Goal: Navigation & Orientation: Find specific page/section

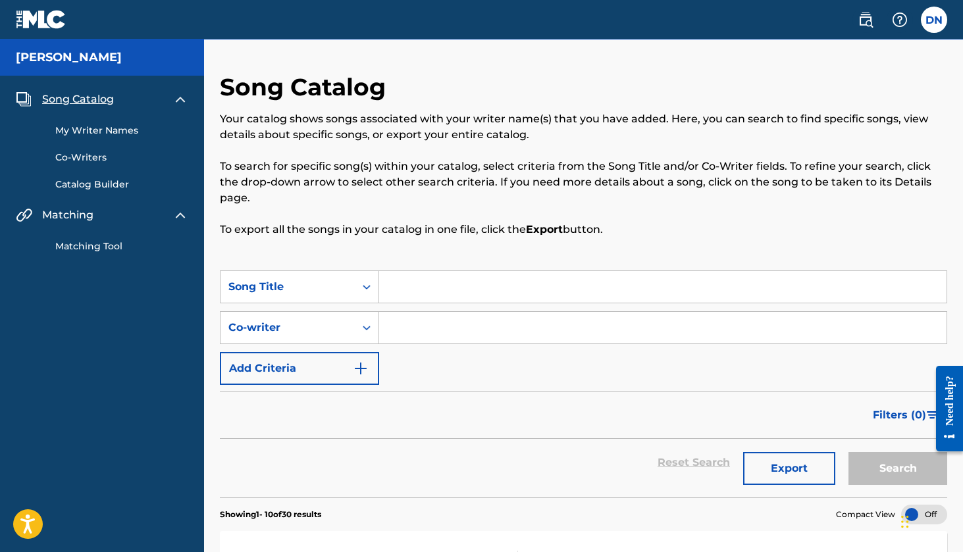
click at [99, 246] on link "Matching Tool" at bounding box center [121, 247] width 133 height 14
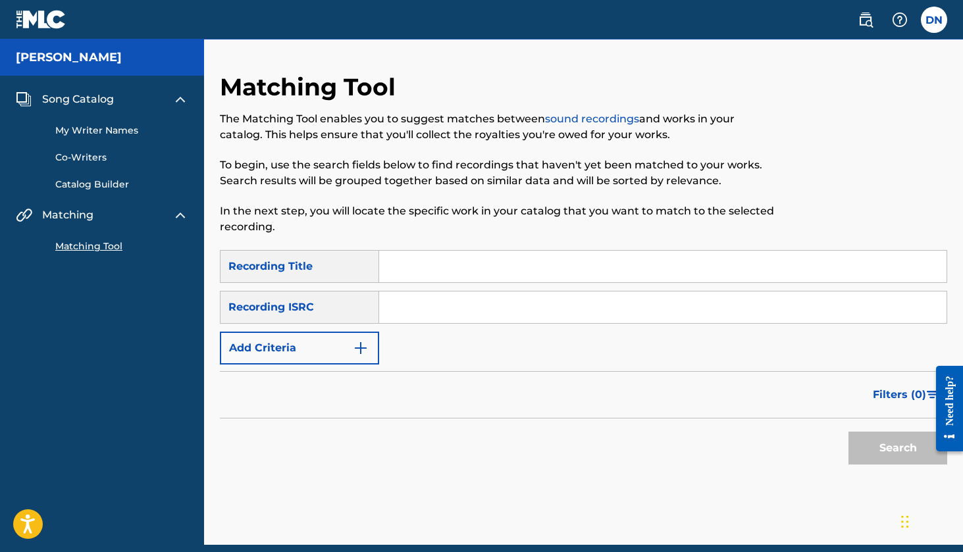
click at [97, 131] on link "My Writer Names" at bounding box center [121, 131] width 133 height 14
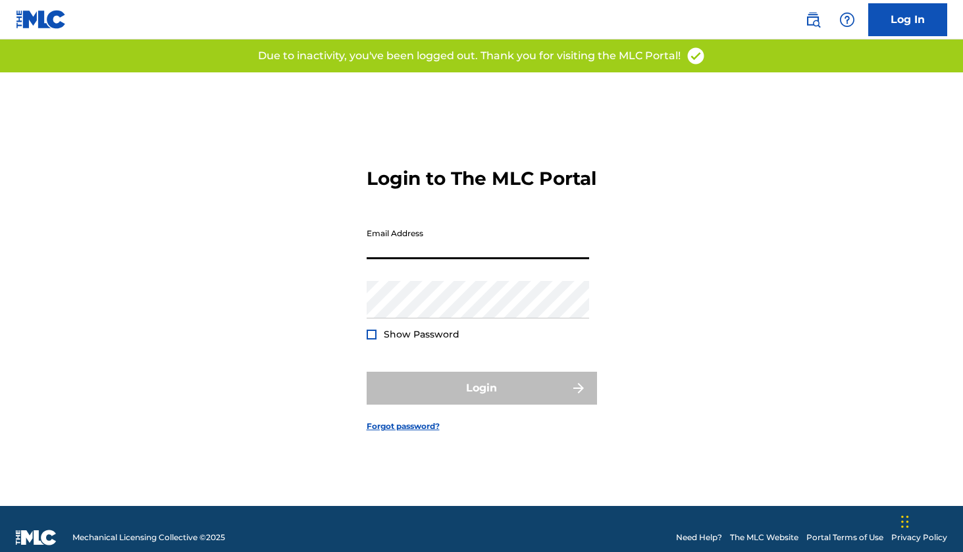
type input "[EMAIL_ADDRESS][PERSON_NAME][DOMAIN_NAME]"
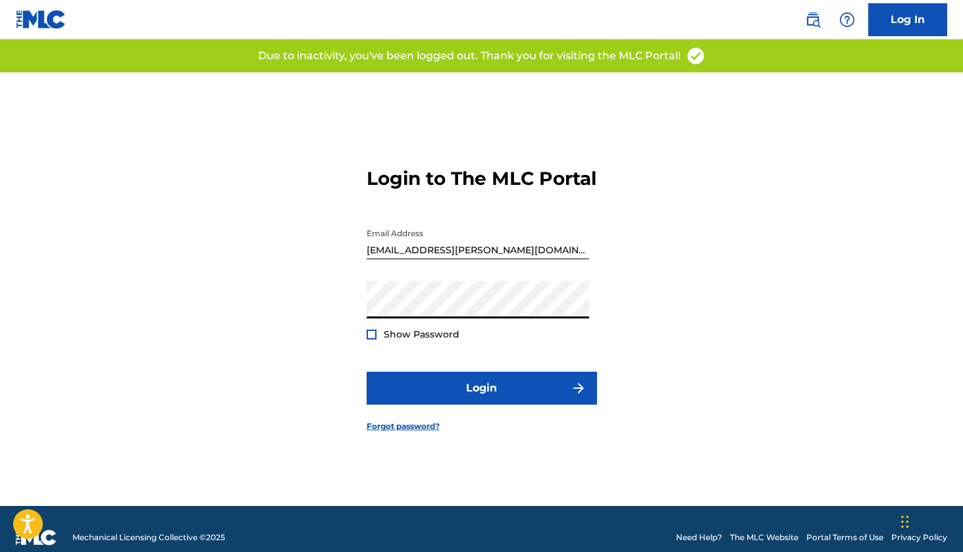
click at [372, 340] on div at bounding box center [372, 335] width 10 height 10
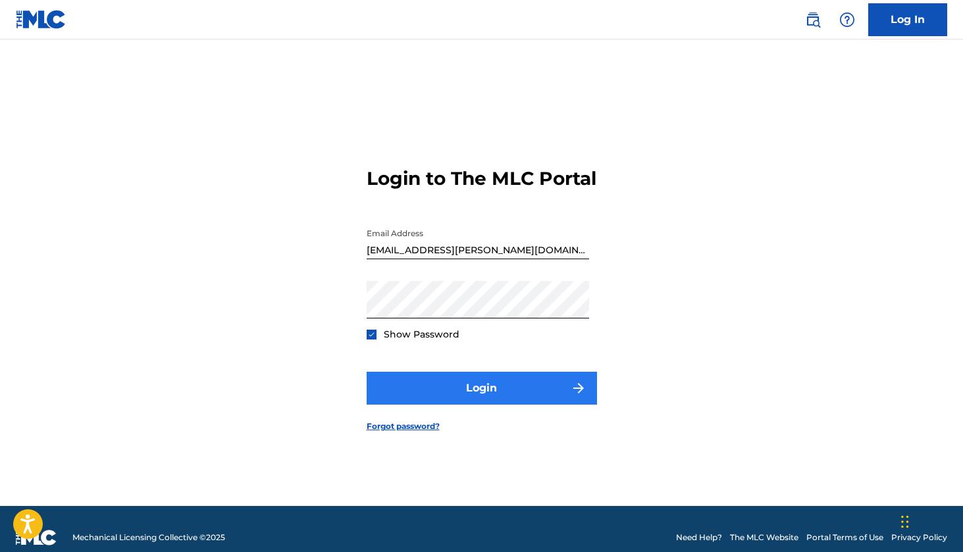
click at [469, 397] on button "Login" at bounding box center [482, 388] width 230 height 33
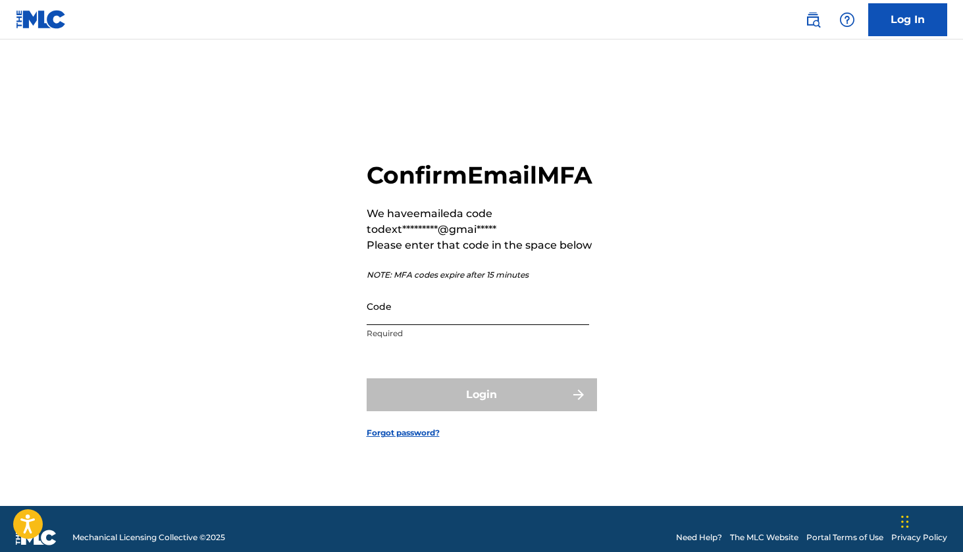
click at [382, 325] on input "Code" at bounding box center [478, 307] width 222 height 38
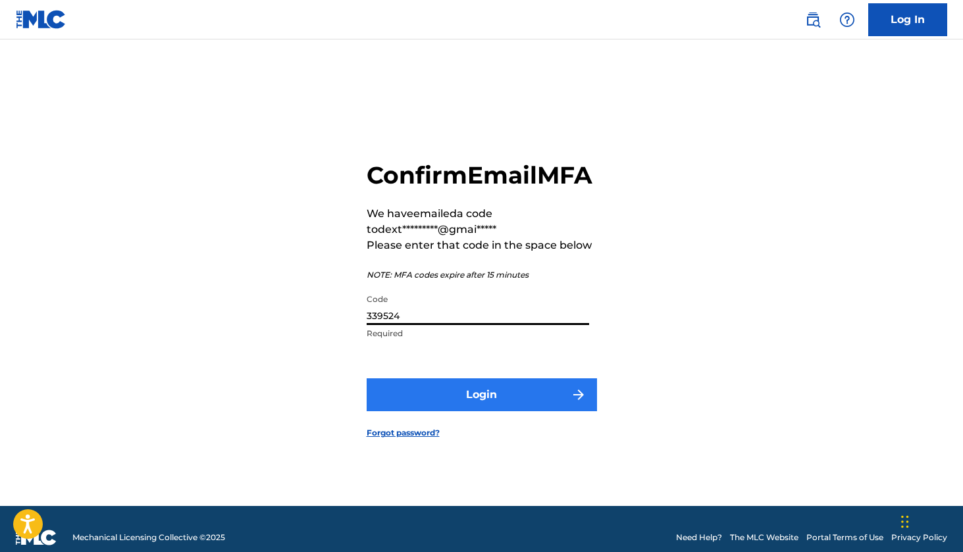
type input "339524"
click at [473, 411] on button "Login" at bounding box center [482, 394] width 230 height 33
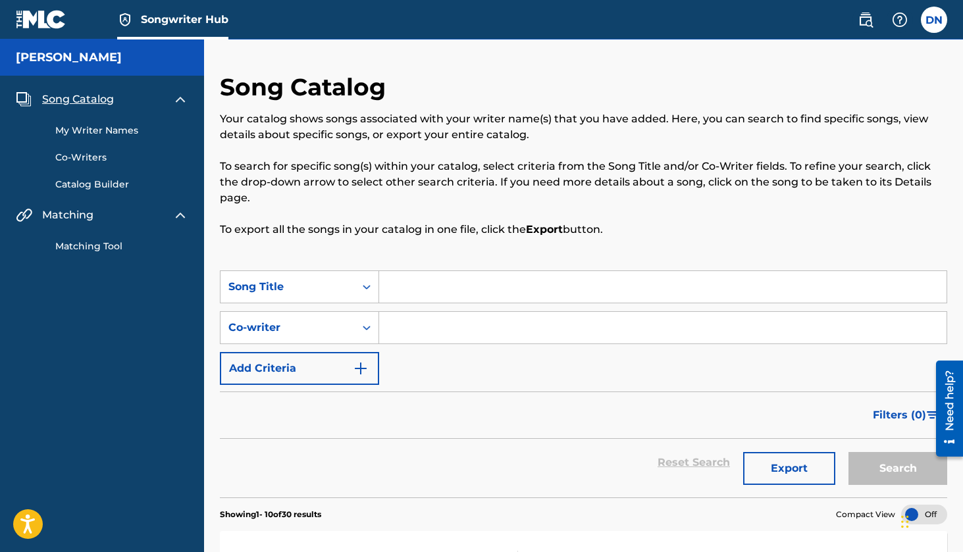
click at [103, 126] on link "My Writer Names" at bounding box center [121, 131] width 133 height 14
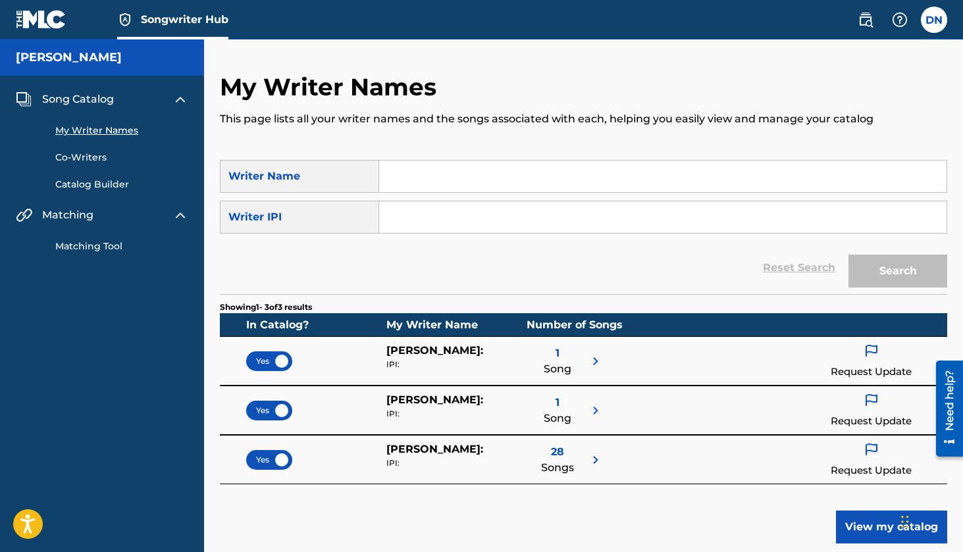
click at [597, 461] on img at bounding box center [596, 460] width 16 height 16
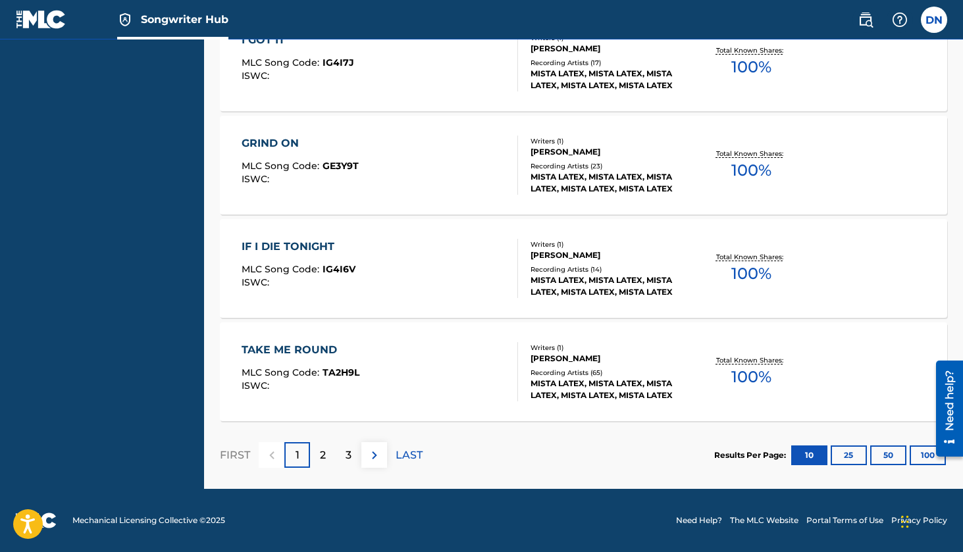
scroll to position [960, 0]
click at [326, 454] on p "2" at bounding box center [323, 456] width 6 height 16
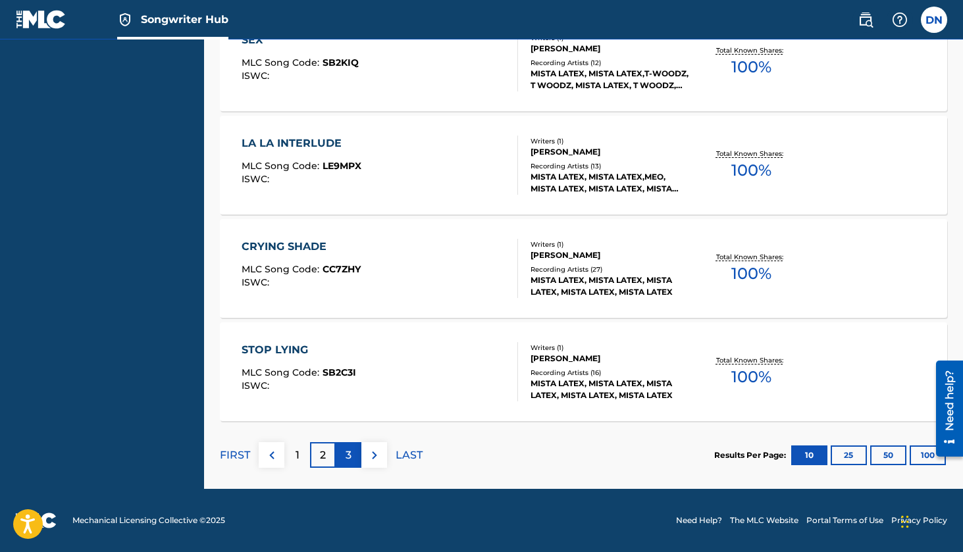
click at [346, 459] on p "3" at bounding box center [349, 456] width 6 height 16
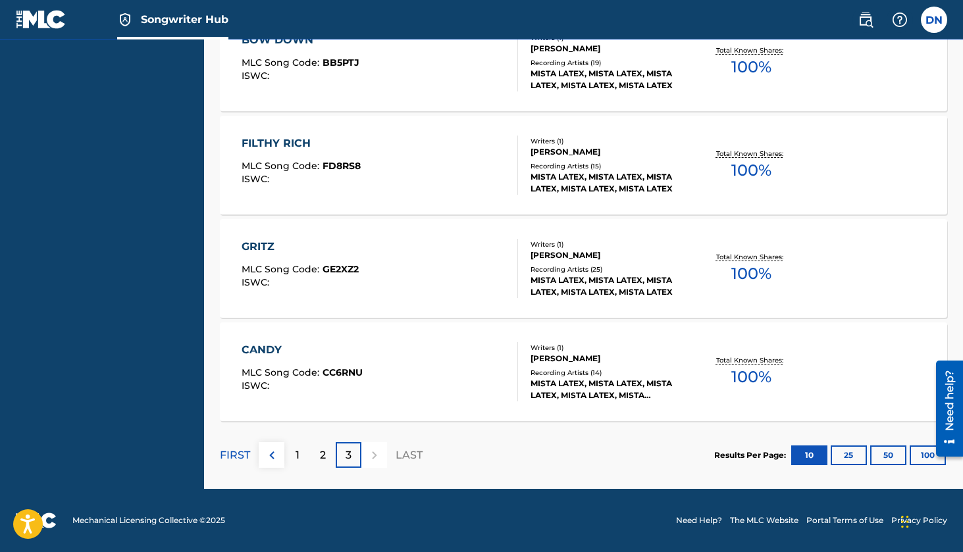
scroll to position [754, 0]
click at [300, 460] on div "1" at bounding box center [297, 455] width 26 height 26
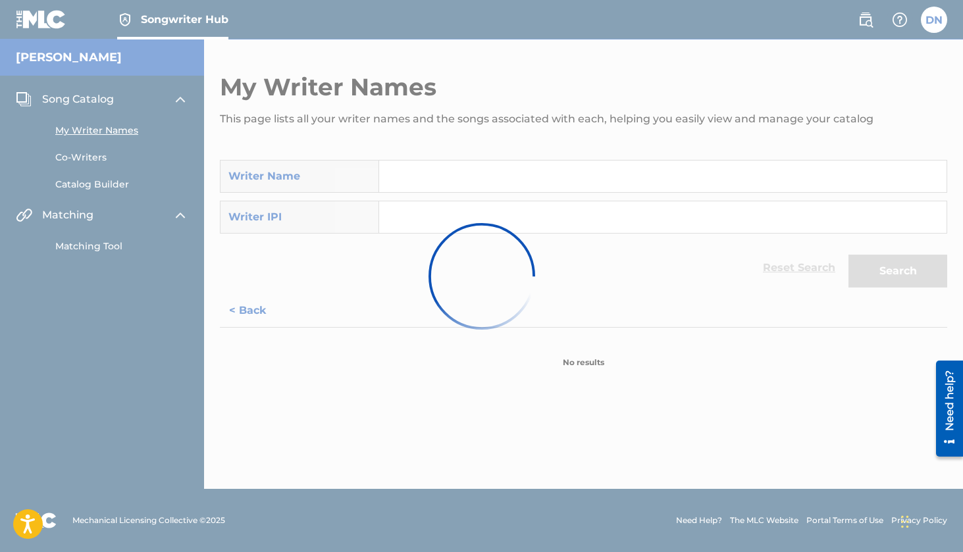
scroll to position [0, 0]
